Goal: Task Accomplishment & Management: Use online tool/utility

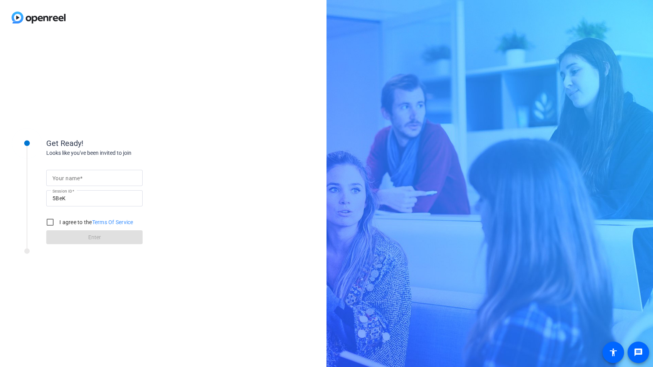
click at [67, 182] on input "Your name" at bounding box center [94, 177] width 84 height 9
type input "Alex Register"
click at [54, 225] on input "I agree to the Terms Of Service" at bounding box center [49, 222] width 15 height 15
checkbox input "true"
click at [100, 241] on span "Enter" at bounding box center [94, 237] width 13 height 8
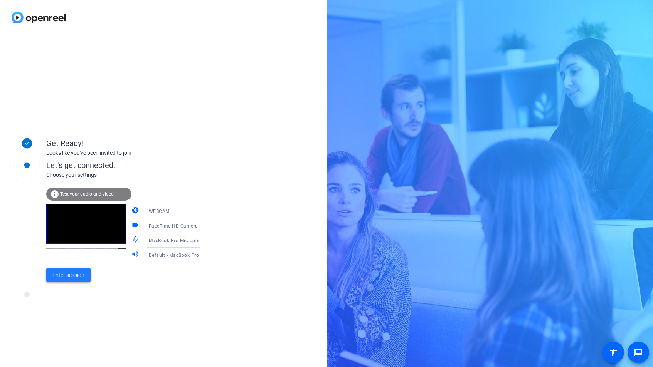
click at [58, 277] on span "Enter session" at bounding box center [68, 275] width 32 height 8
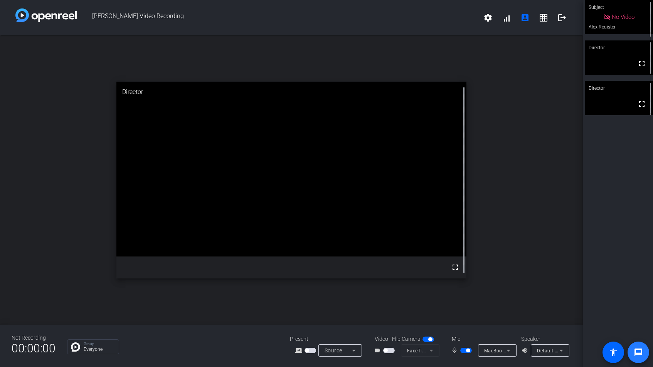
click at [631, 351] on span at bounding box center [638, 352] width 18 height 18
click at [465, 352] on span "button" at bounding box center [466, 350] width 12 height 5
click at [383, 349] on span "button" at bounding box center [385, 351] width 4 height 4
click at [388, 351] on span "button" at bounding box center [389, 350] width 12 height 5
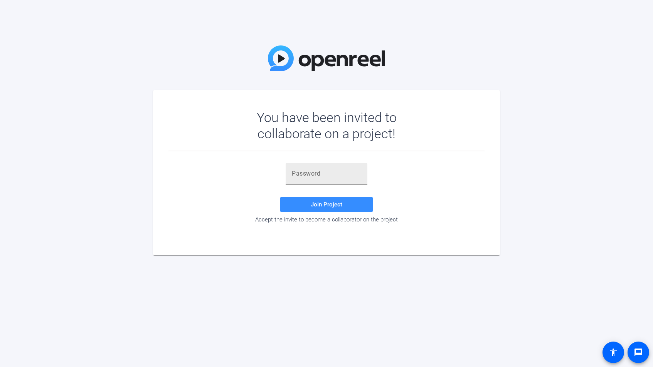
click at [308, 174] on input "text" at bounding box center [326, 173] width 69 height 9
paste input "YF&6fV"
type input "YF&6fV"
click at [304, 206] on span at bounding box center [326, 204] width 92 height 18
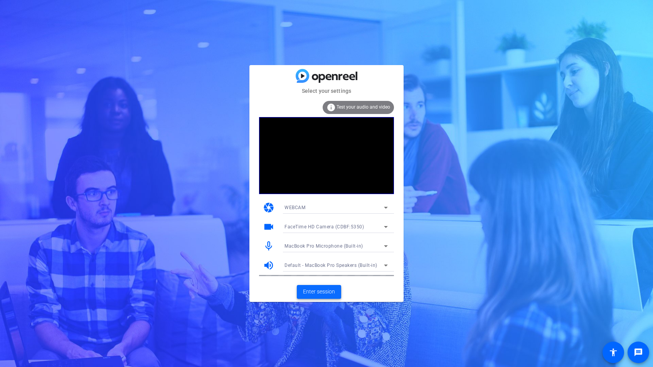
click at [317, 294] on span "Enter session" at bounding box center [319, 292] width 32 height 8
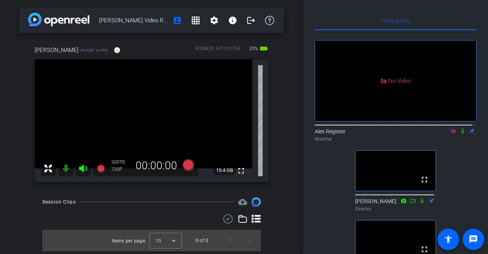
click at [451, 133] on icon at bounding box center [453, 131] width 4 height 4
click at [441, 134] on icon at bounding box center [444, 130] width 6 height 5
click at [450, 134] on icon at bounding box center [453, 130] width 6 height 5
click at [441, 134] on icon at bounding box center [444, 130] width 6 height 5
click at [460, 134] on icon at bounding box center [463, 130] width 6 height 5
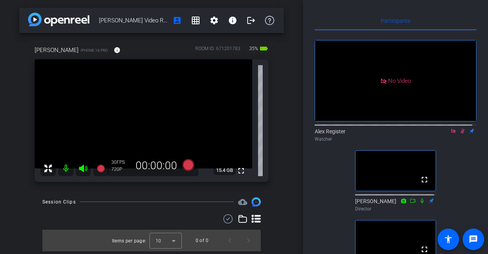
click at [460, 134] on icon at bounding box center [463, 130] width 6 height 5
click at [461, 134] on icon at bounding box center [463, 131] width 4 height 5
click at [451, 133] on icon at bounding box center [453, 131] width 4 height 4
click at [441, 134] on icon at bounding box center [444, 130] width 6 height 5
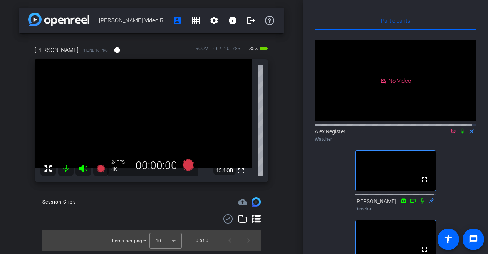
click at [460, 134] on icon at bounding box center [463, 130] width 6 height 5
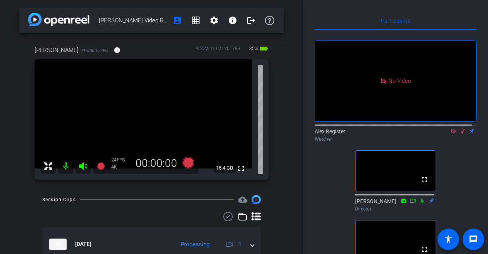
click at [460, 134] on icon at bounding box center [463, 130] width 6 height 5
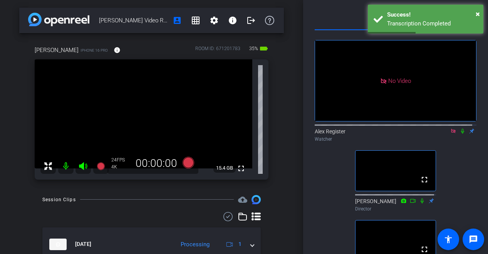
click at [460, 134] on icon at bounding box center [463, 130] width 6 height 5
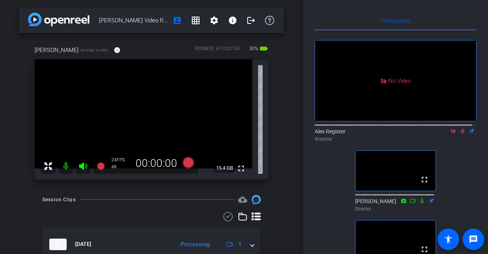
click at [460, 134] on icon at bounding box center [463, 130] width 6 height 5
click at [450, 134] on icon at bounding box center [453, 130] width 6 height 5
click at [440, 134] on mat-icon at bounding box center [444, 131] width 9 height 7
click at [460, 134] on icon at bounding box center [463, 130] width 6 height 5
click at [458, 134] on mat-icon at bounding box center [462, 131] width 9 height 7
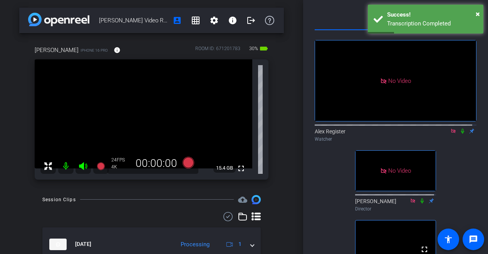
click at [451, 133] on icon at bounding box center [453, 131] width 4 height 4
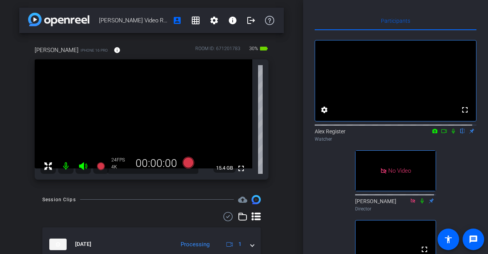
click at [443, 134] on icon at bounding box center [444, 130] width 6 height 5
click at [460, 134] on icon at bounding box center [463, 130] width 6 height 5
click at [451, 133] on icon at bounding box center [453, 131] width 4 height 4
